Goal: Check status: Check status

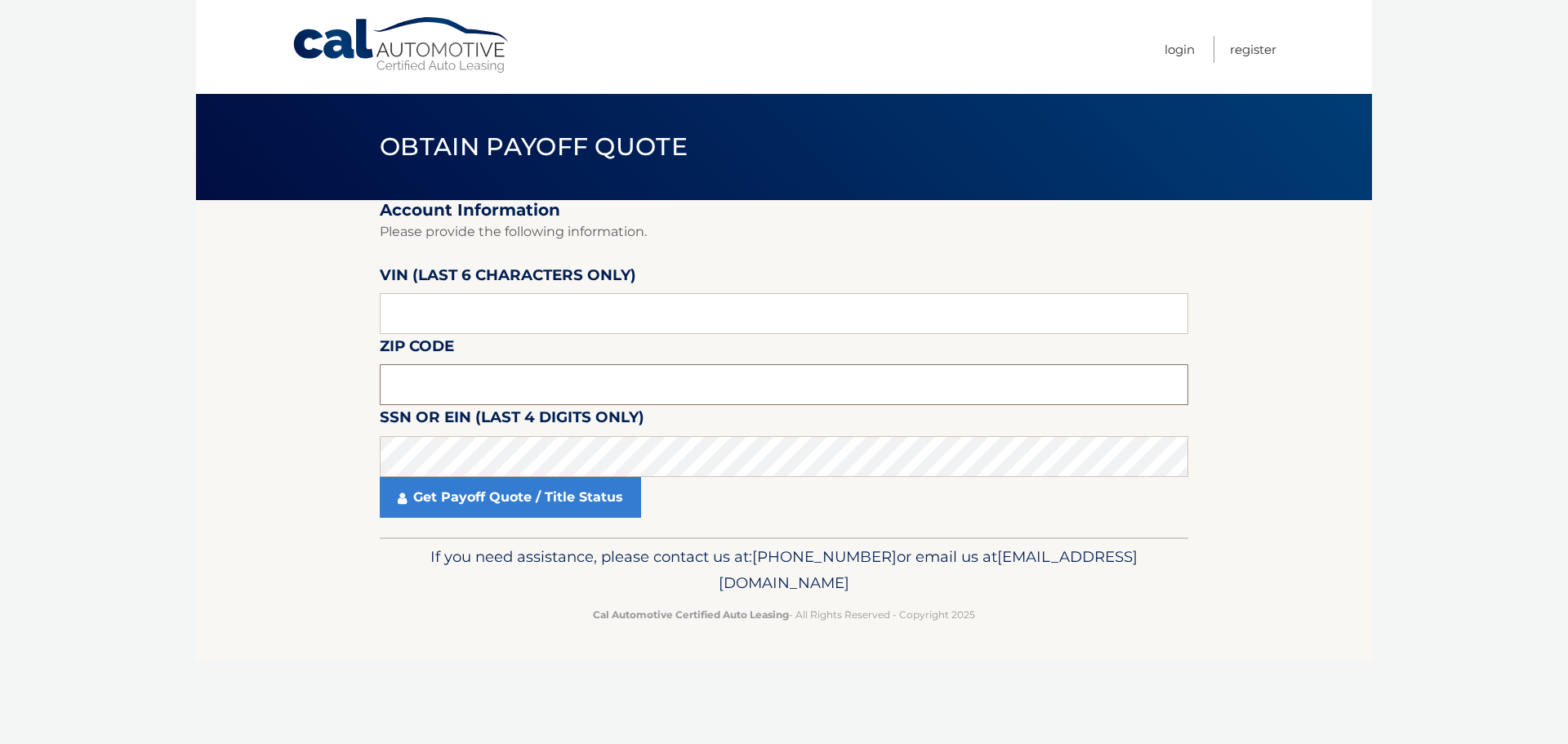
click at [482, 373] on input "text" at bounding box center [783, 384] width 808 height 41
type input "11766"
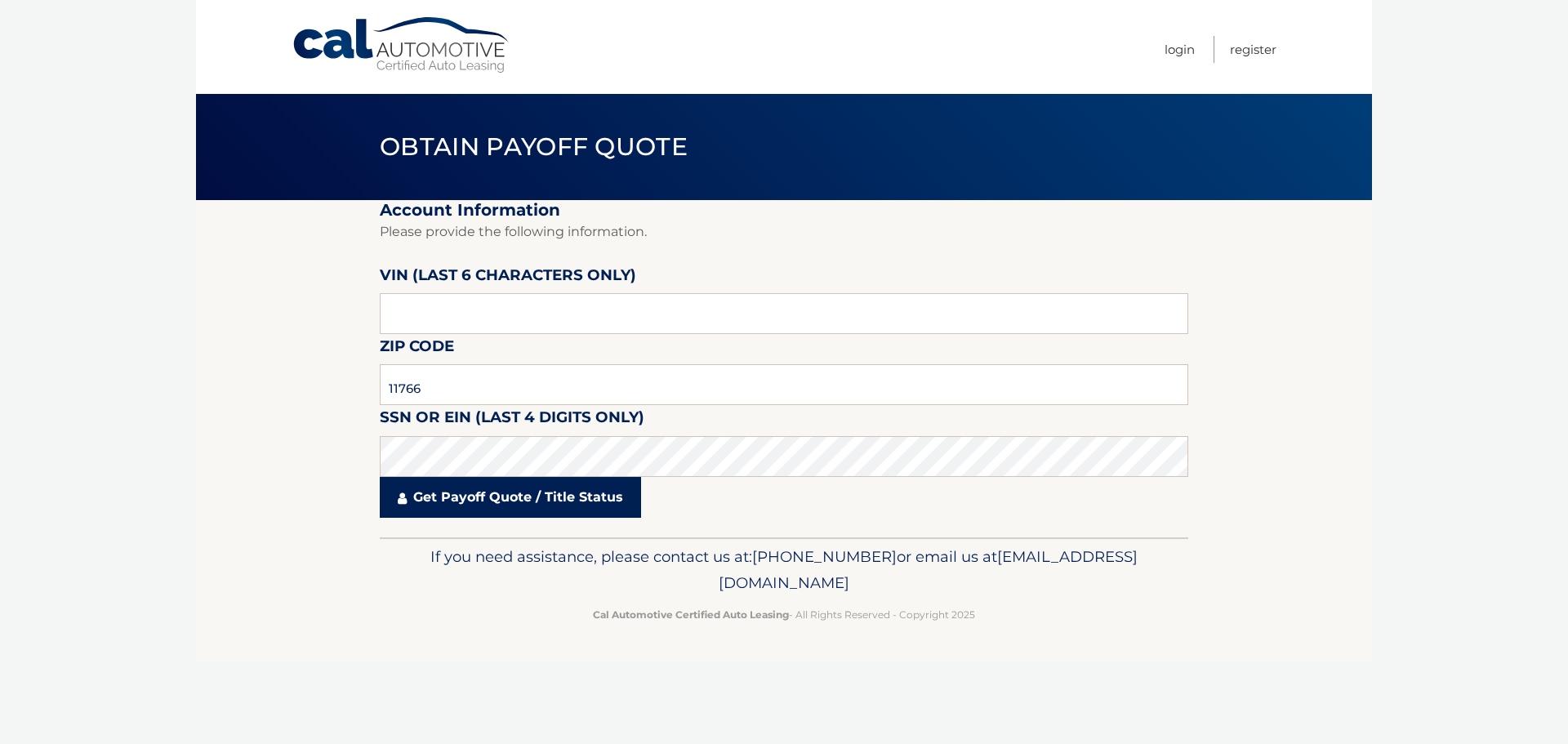
click at [538, 504] on link "Get Payoff Quote / Title Status" at bounding box center [510, 497] width 261 height 41
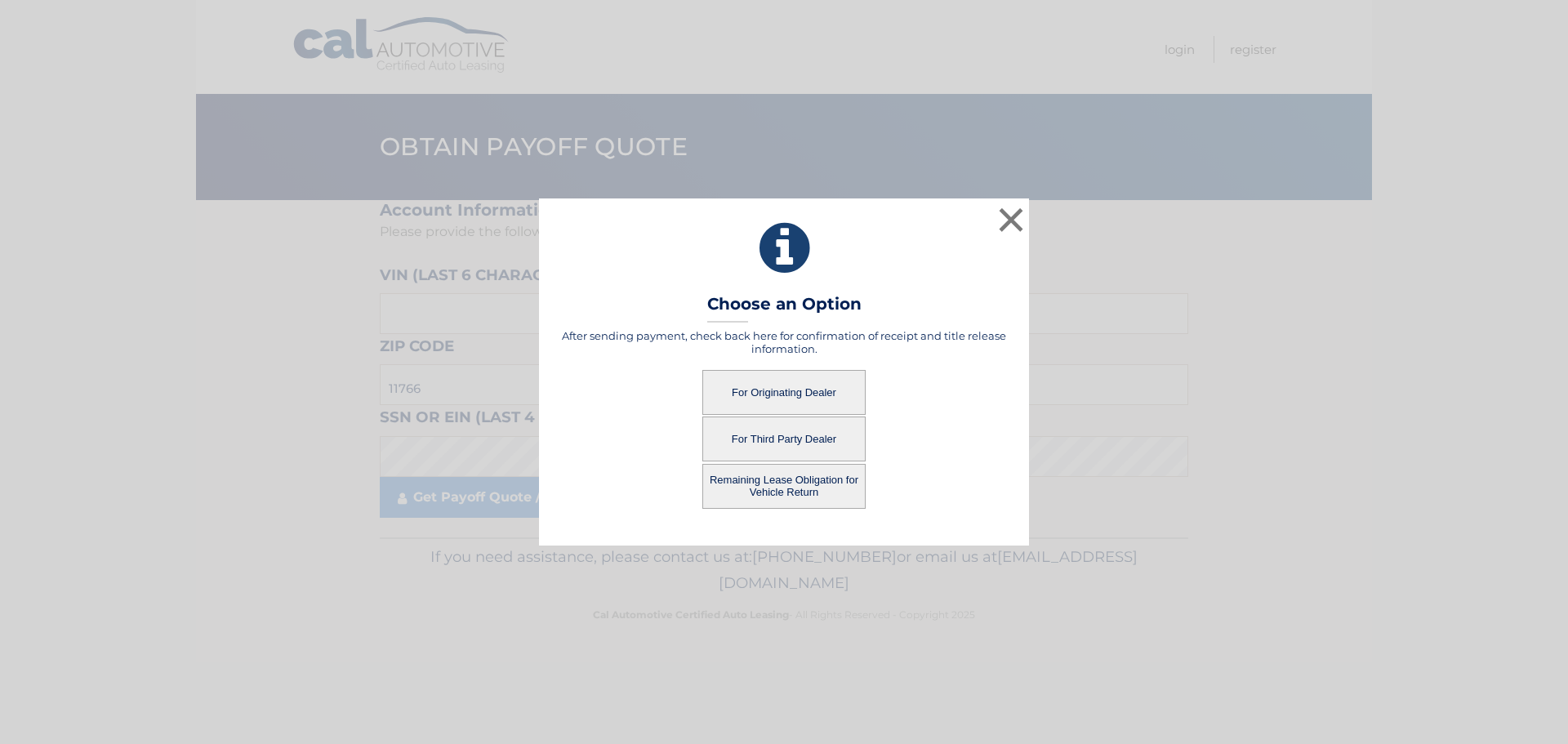
click at [784, 386] on button "For Originating Dealer" at bounding box center [784, 392] width 163 height 45
